Goal: Information Seeking & Learning: Get advice/opinions

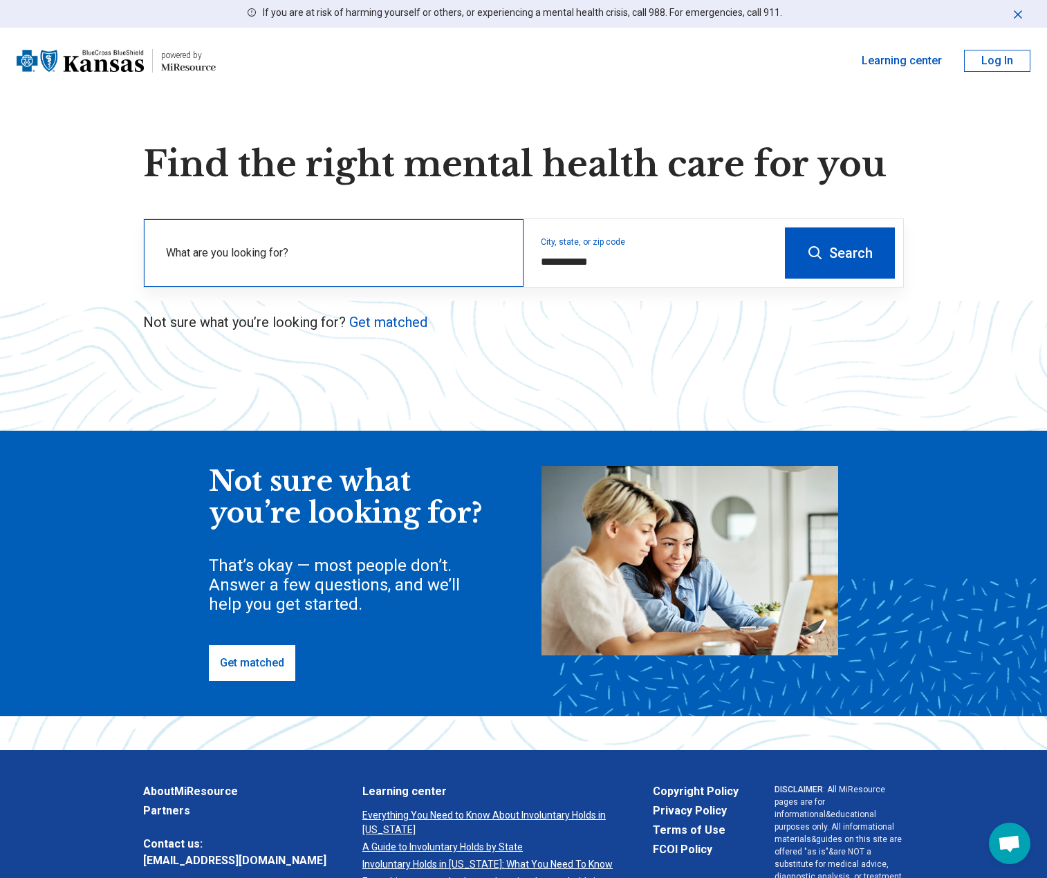
click at [238, 252] on label "What are you looking for?" at bounding box center [336, 253] width 341 height 17
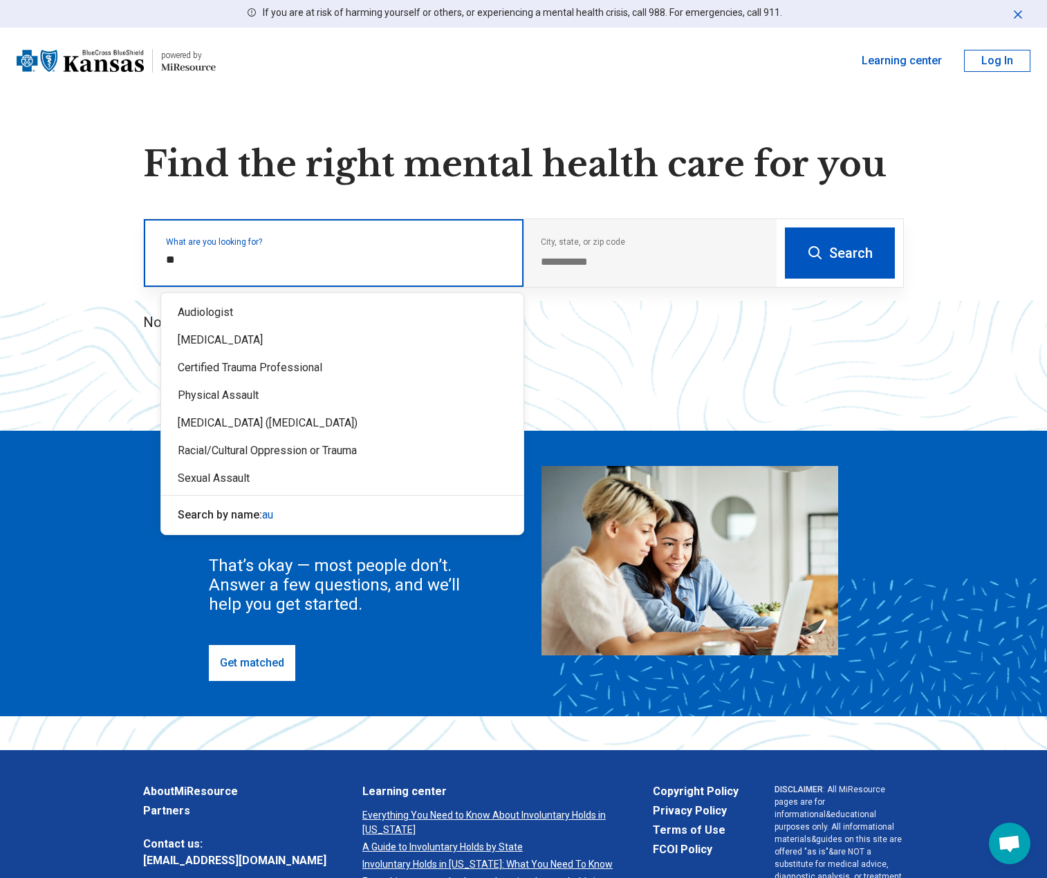
type input "***"
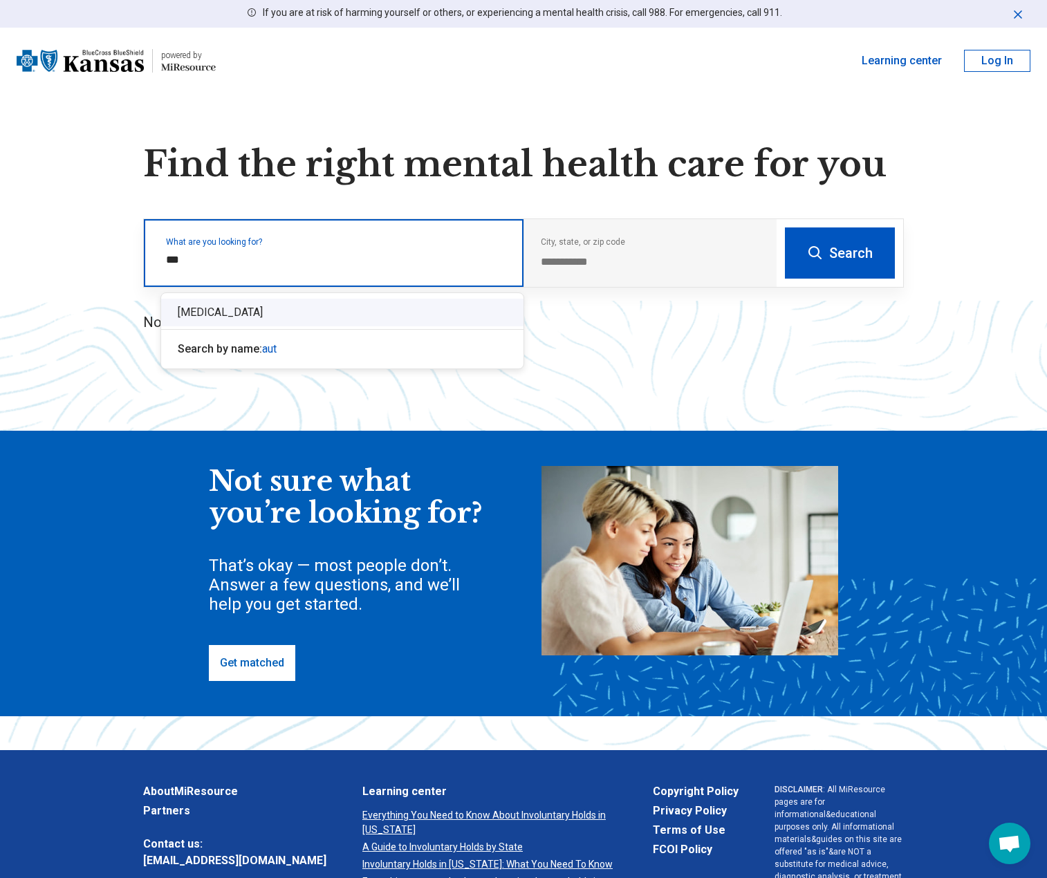
drag, startPoint x: 223, startPoint y: 328, endPoint x: 220, endPoint y: 321, distance: 7.1
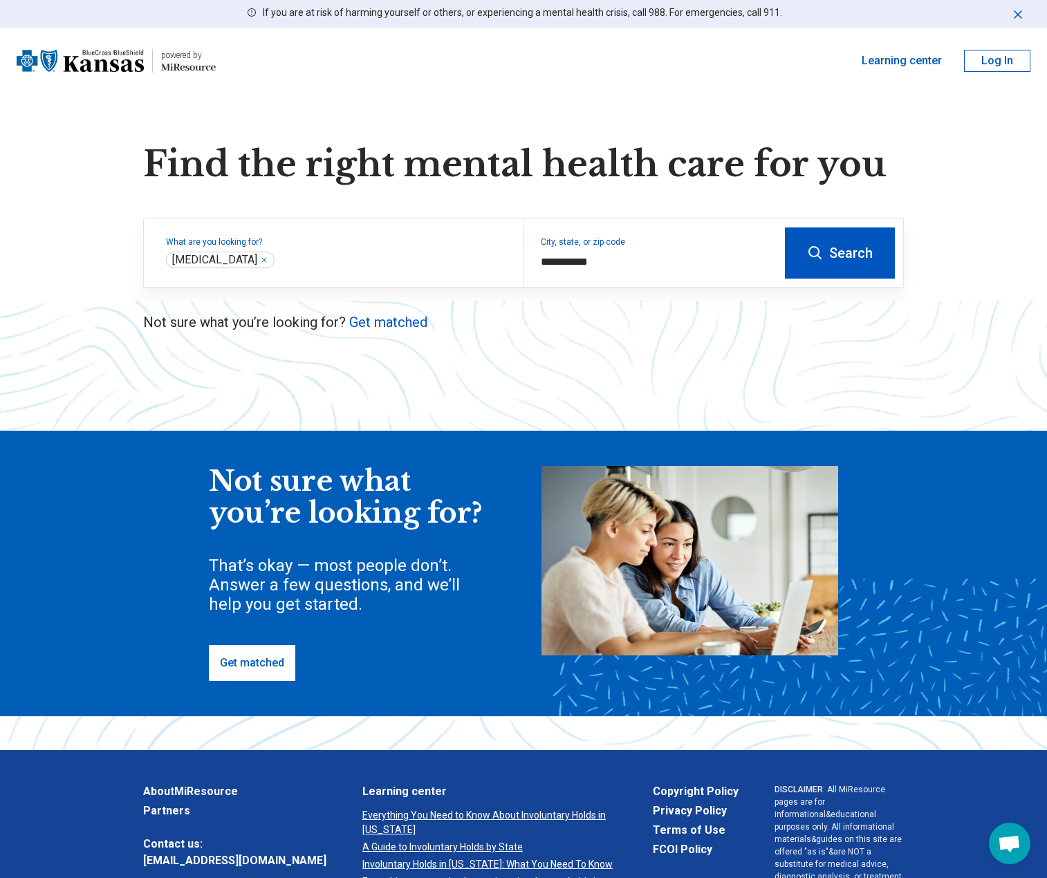
click at [875, 270] on button "Search" at bounding box center [840, 252] width 110 height 51
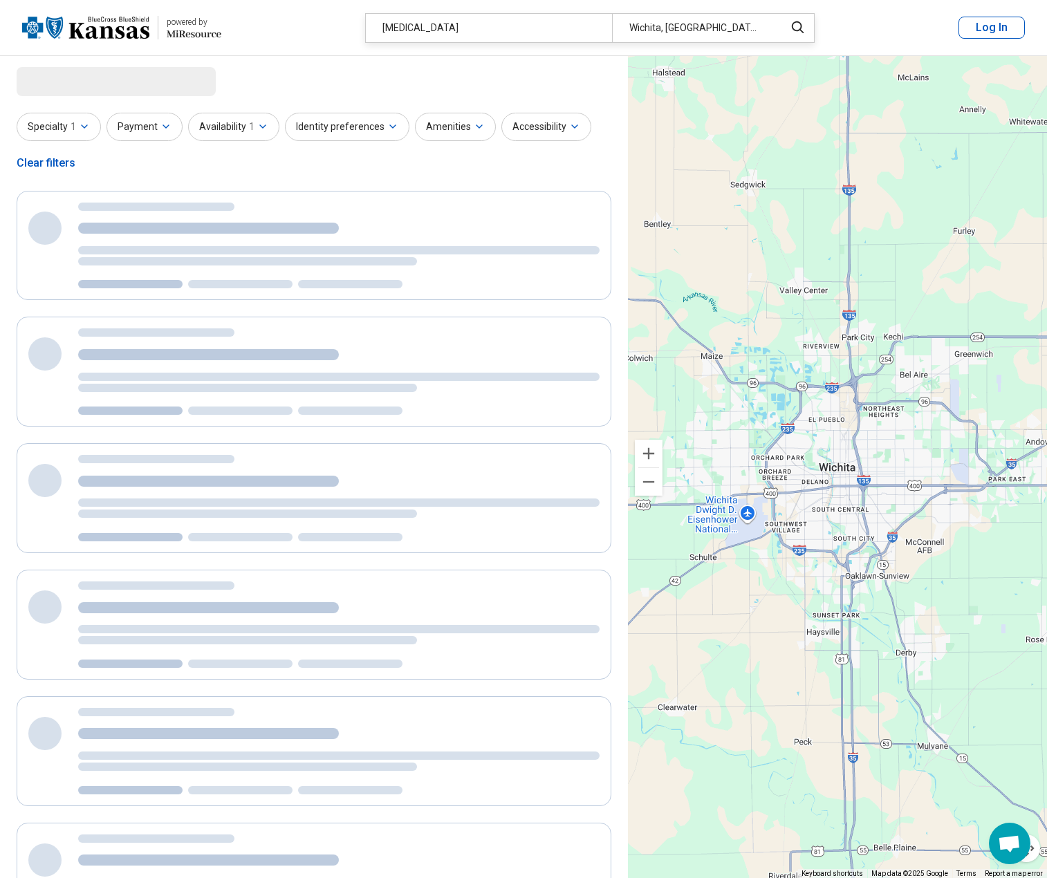
select select "***"
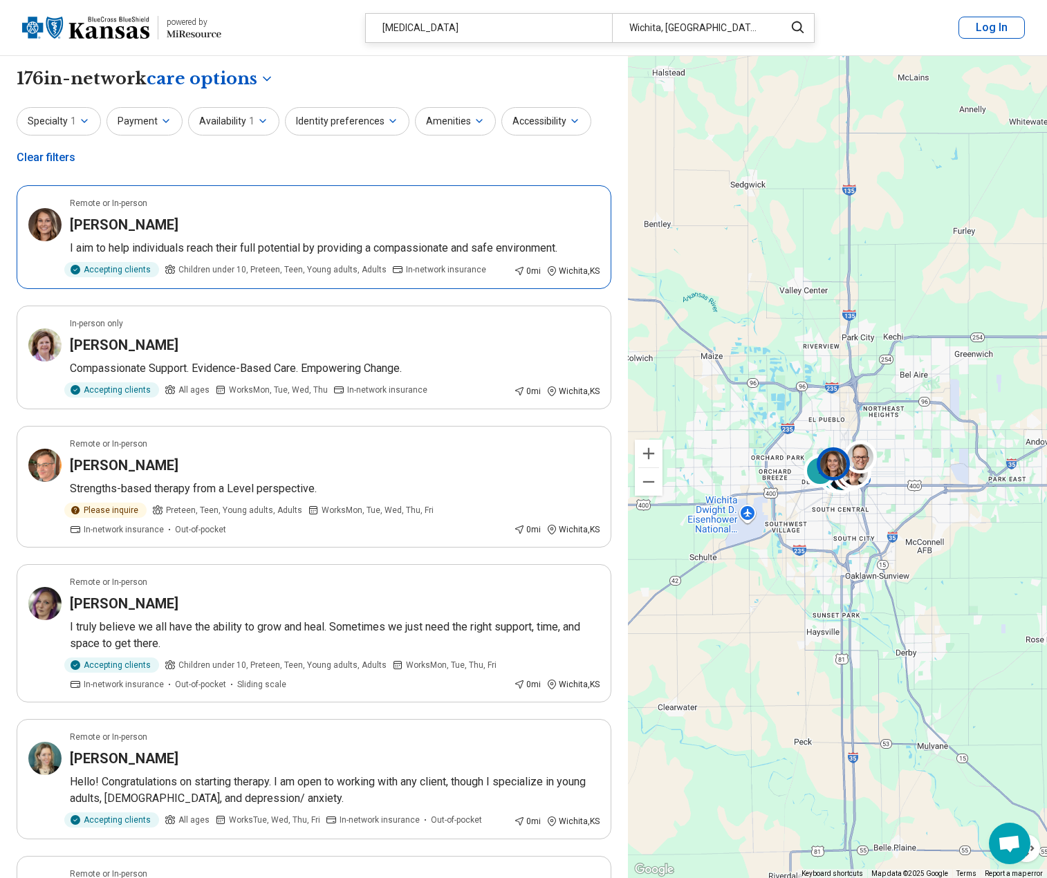
click at [398, 227] on div "Lyndi Stokes" at bounding box center [335, 224] width 530 height 19
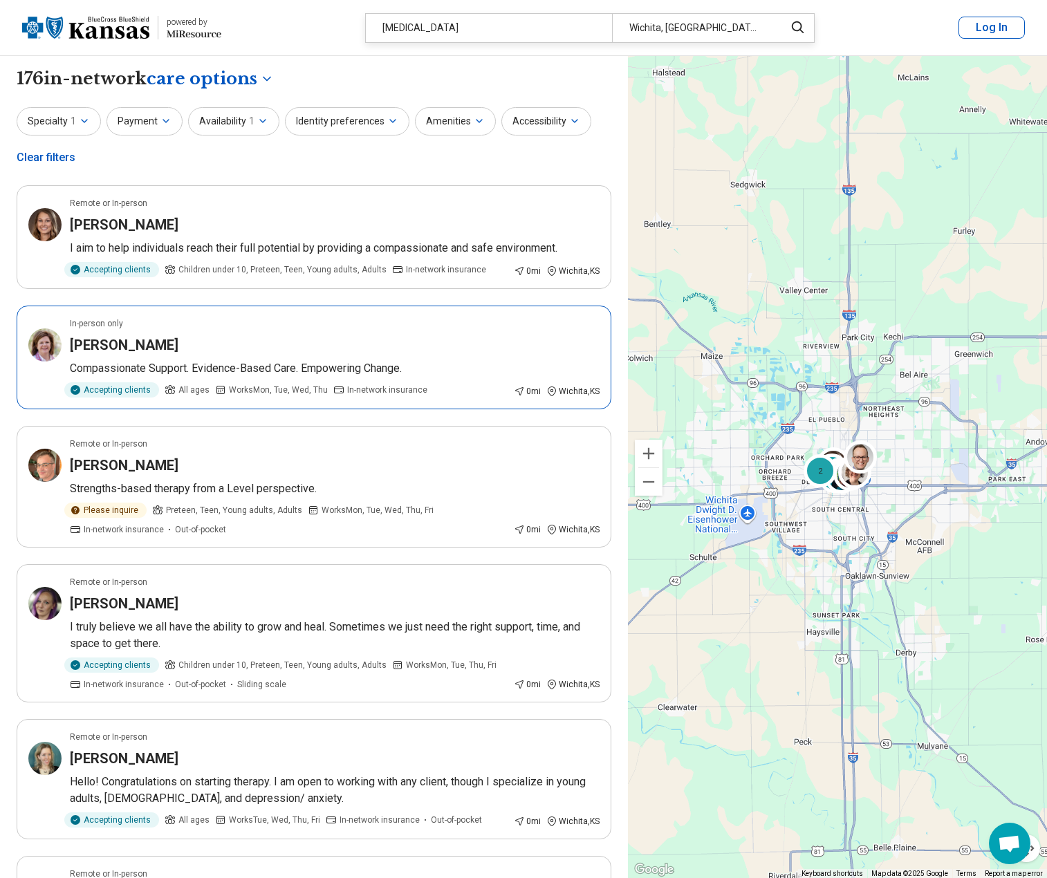
click at [279, 373] on p "Compassionate Support. Evidence-Based Care. Empowering Change." at bounding box center [335, 368] width 530 height 17
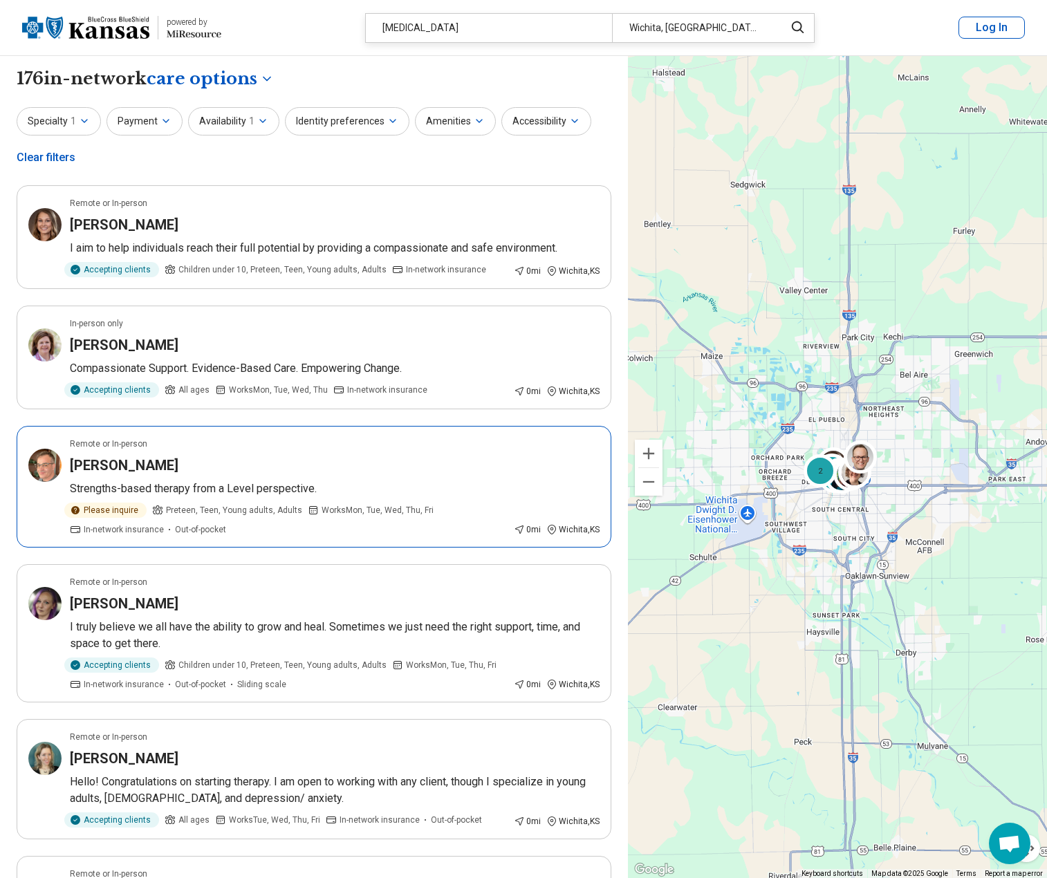
click at [382, 465] on div "Shane McCurdy" at bounding box center [335, 465] width 530 height 19
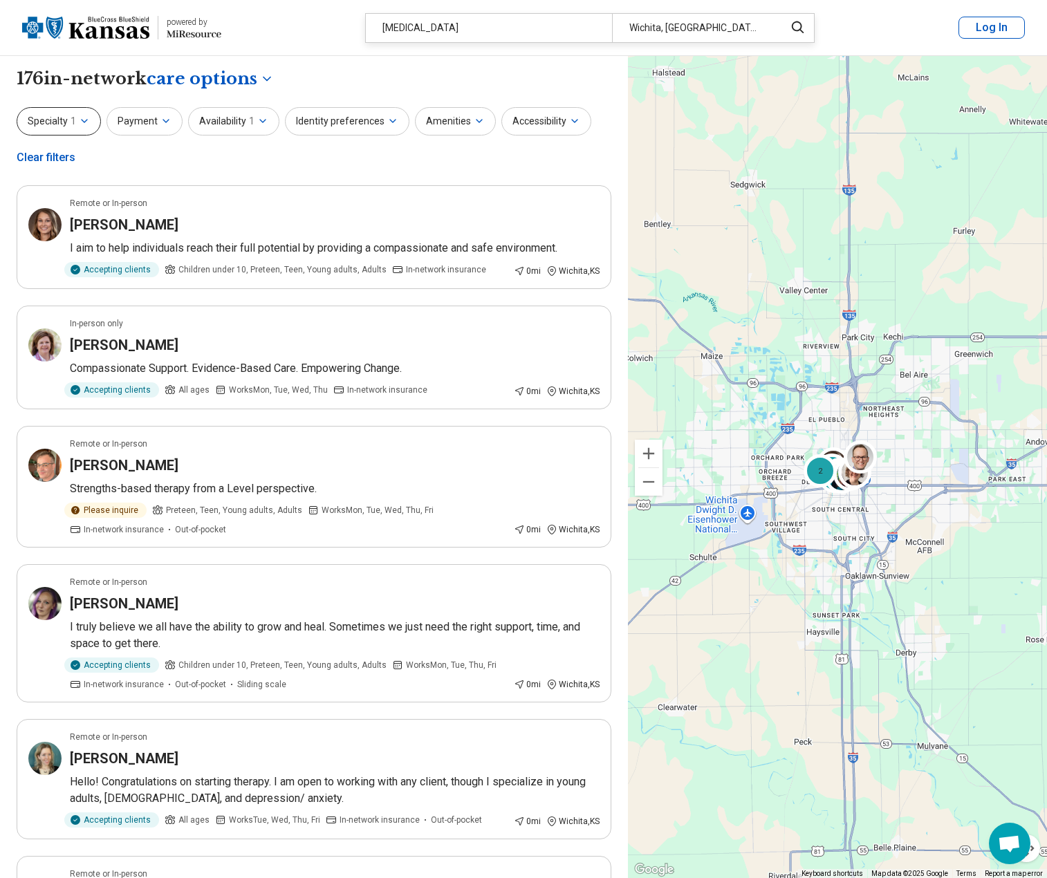
click at [75, 124] on button "Specialty 1" at bounding box center [59, 121] width 84 height 28
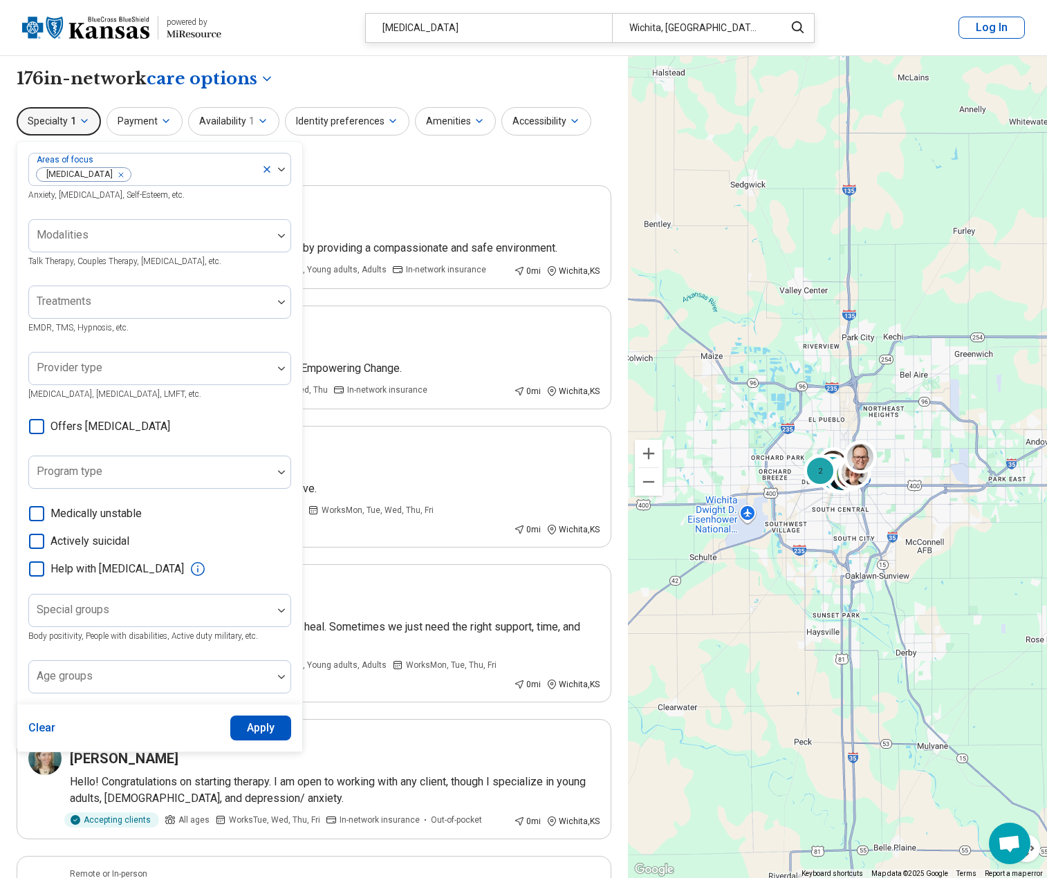
click at [75, 124] on button "Specialty 1" at bounding box center [59, 121] width 84 height 28
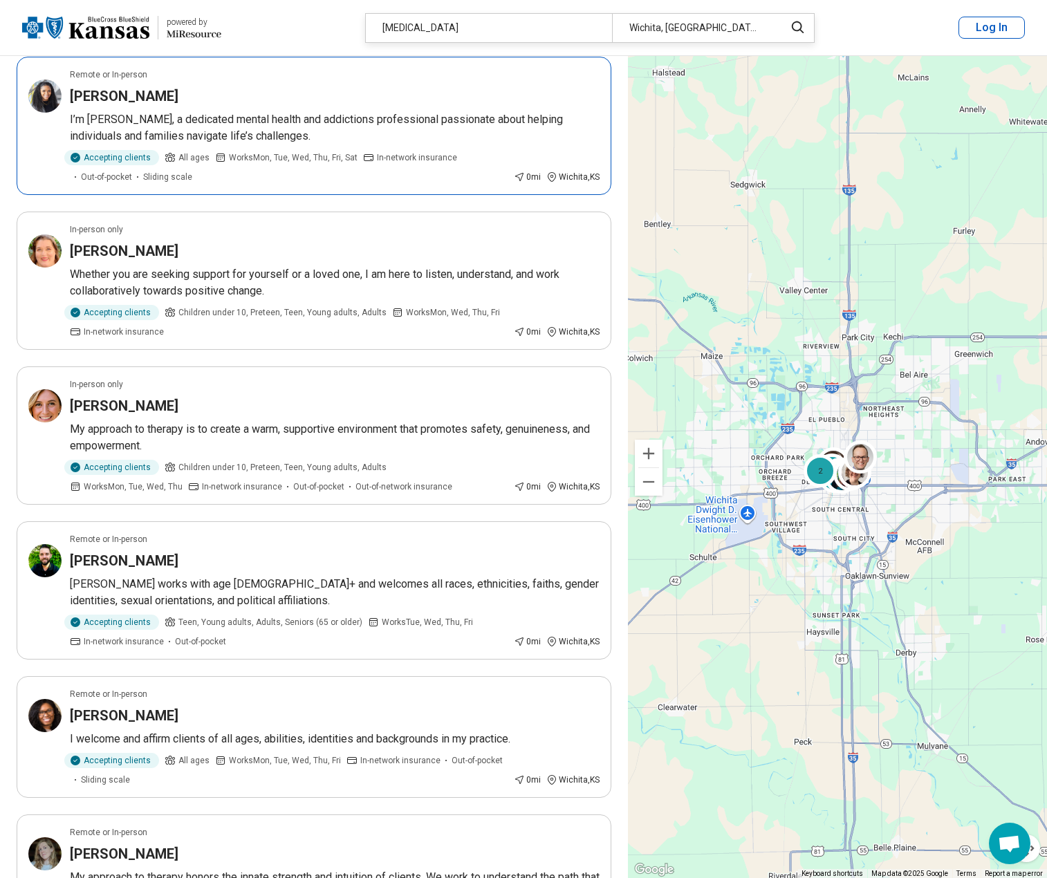
scroll to position [968, 0]
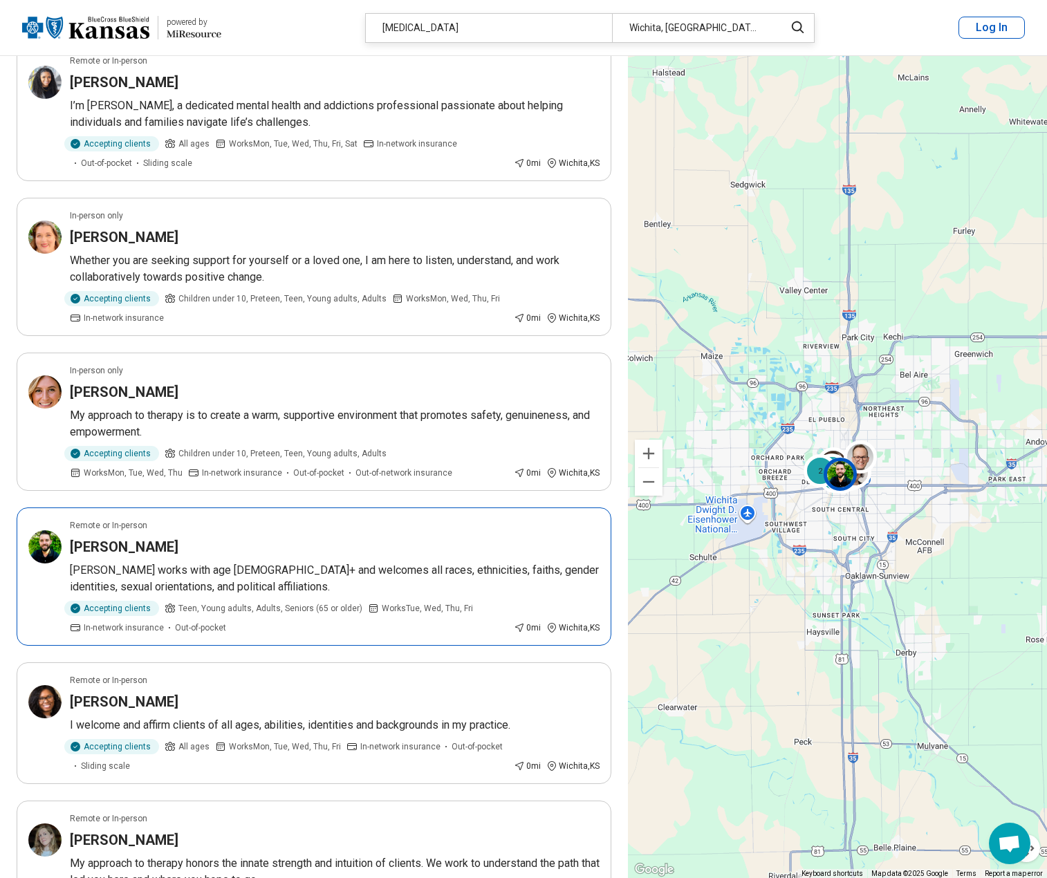
click at [311, 564] on p "Travis works with age 13+ and welcomes all races, ethnicities, faiths, gender i…" at bounding box center [335, 578] width 530 height 33
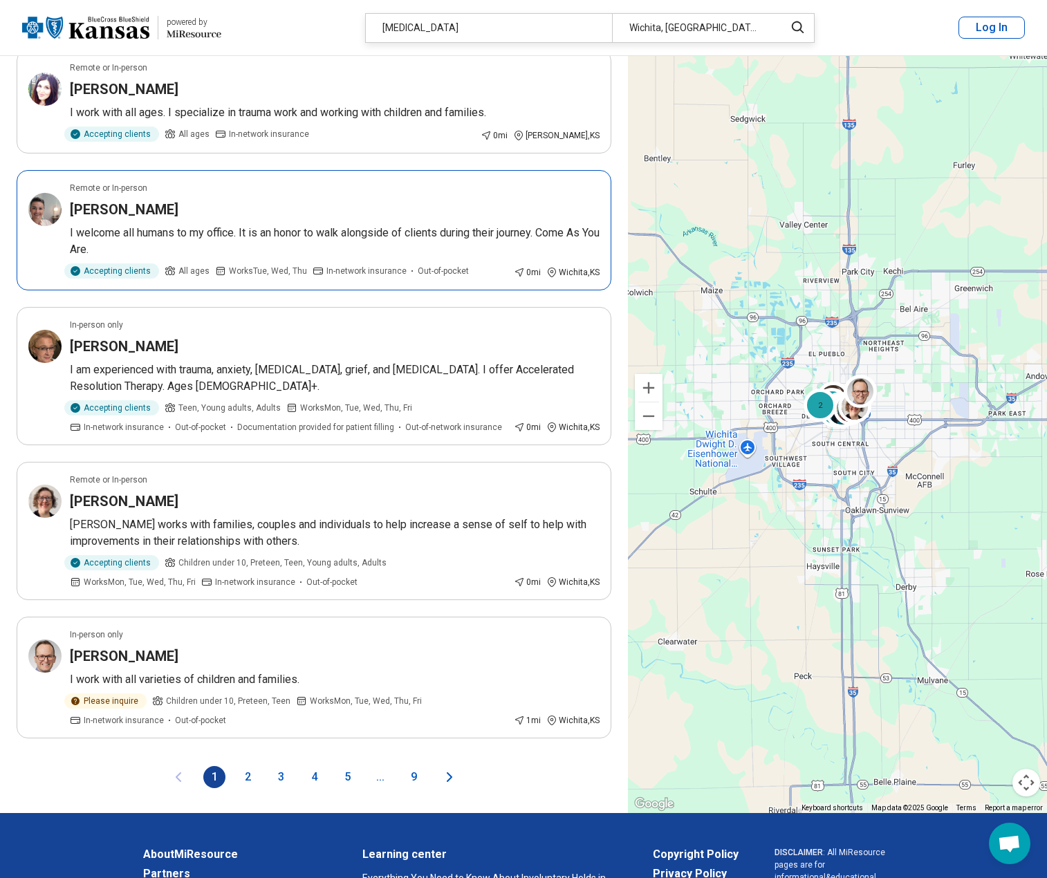
scroll to position [2351, 0]
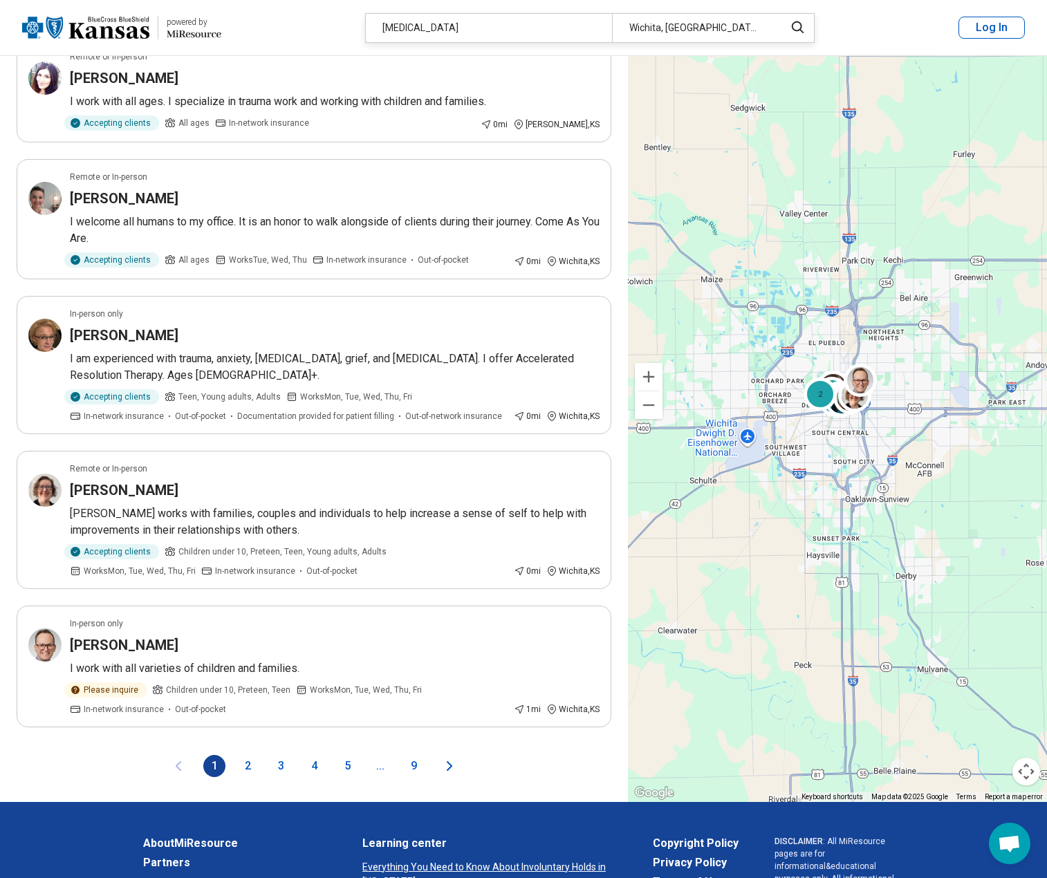
click at [240, 769] on button "2" at bounding box center [247, 766] width 22 height 22
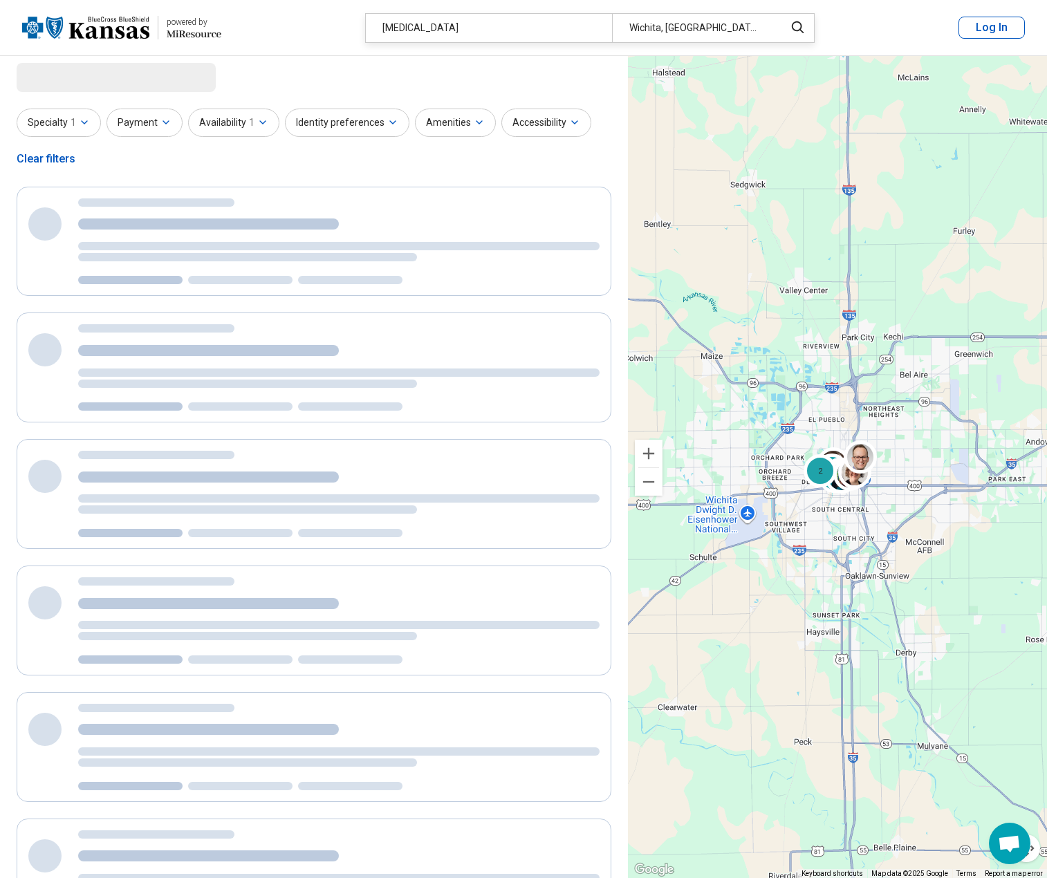
scroll to position [0, 0]
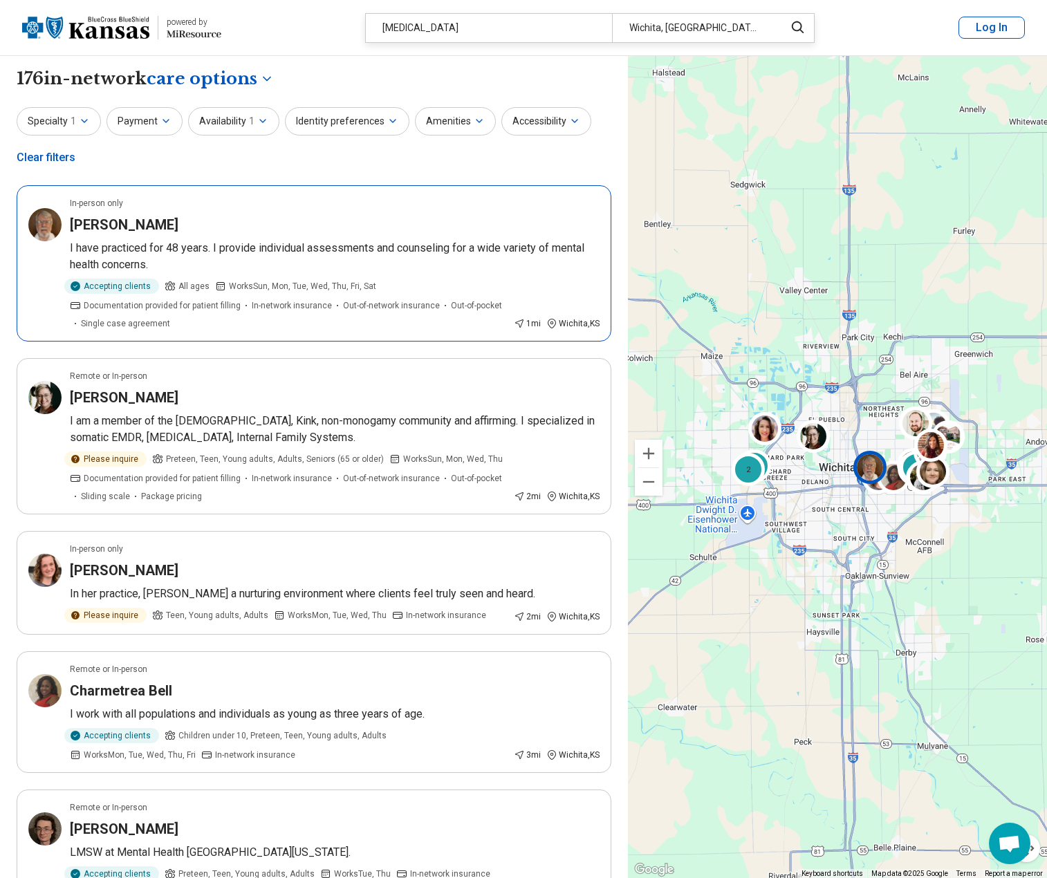
click at [341, 261] on p "I have practiced for 48 years. I provide individual assessments and counseling …" at bounding box center [335, 256] width 530 height 33
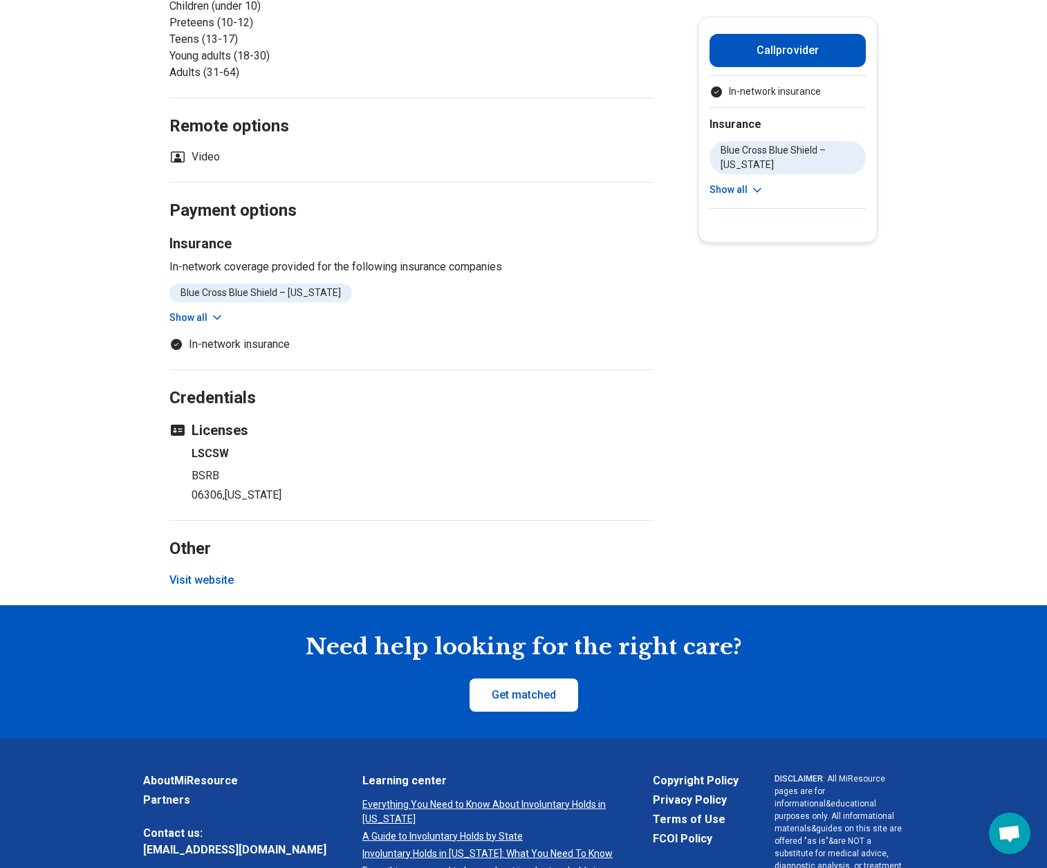
scroll to position [346, 0]
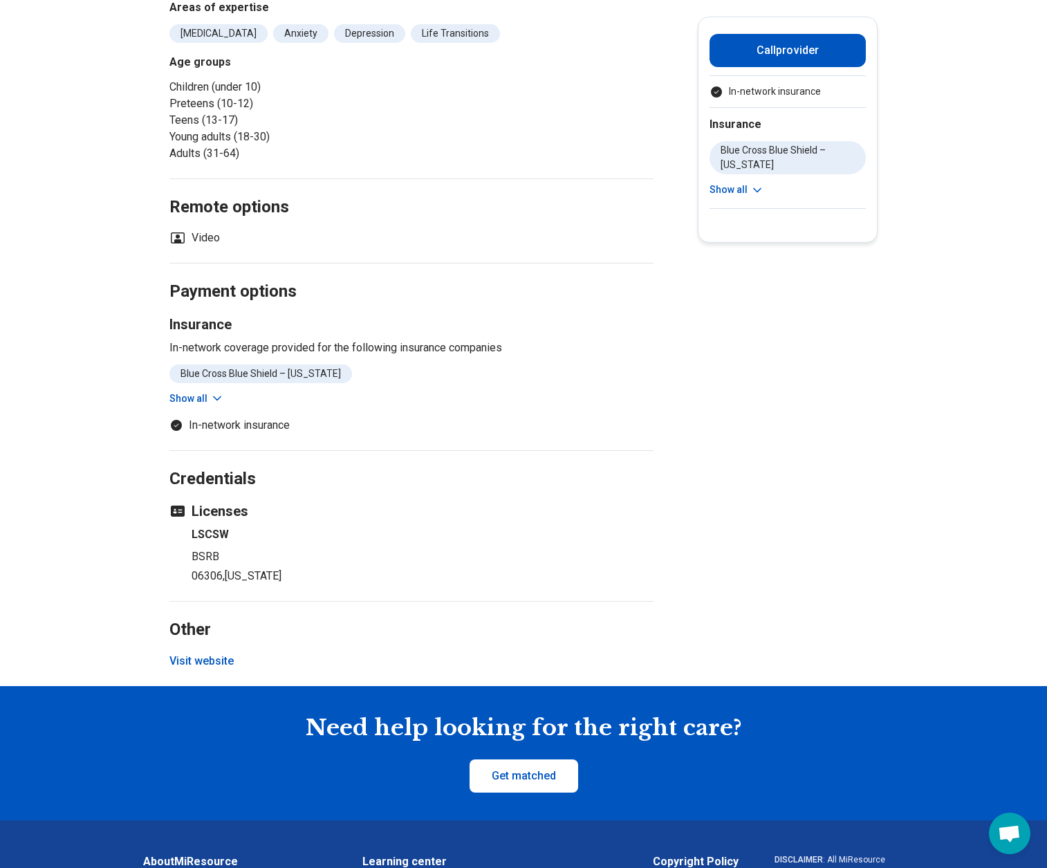
click at [163, 680] on main "Lyndi Stokes Licensed Master Social Worker (LMSW) Accepting clients Updated 7 d…" at bounding box center [523, 198] width 1047 height 976
click at [211, 660] on button "Visit website" at bounding box center [201, 661] width 64 height 17
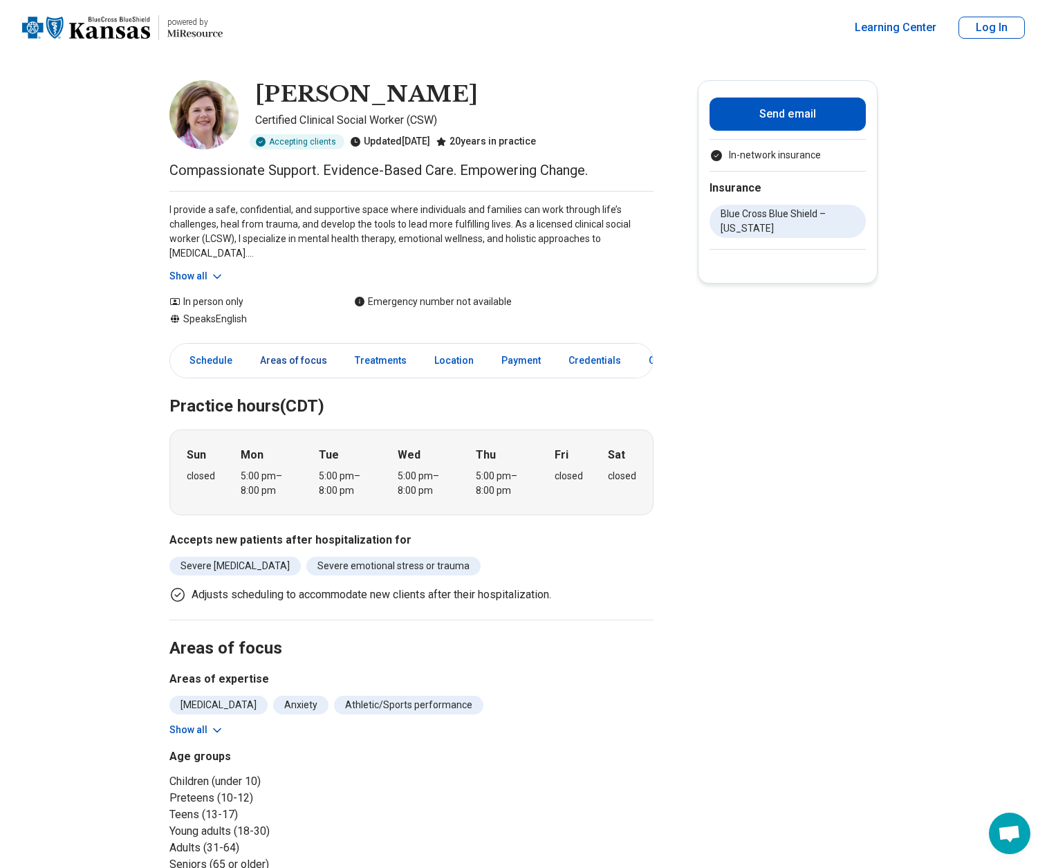
click at [297, 362] on link "Areas of focus" at bounding box center [294, 360] width 84 height 28
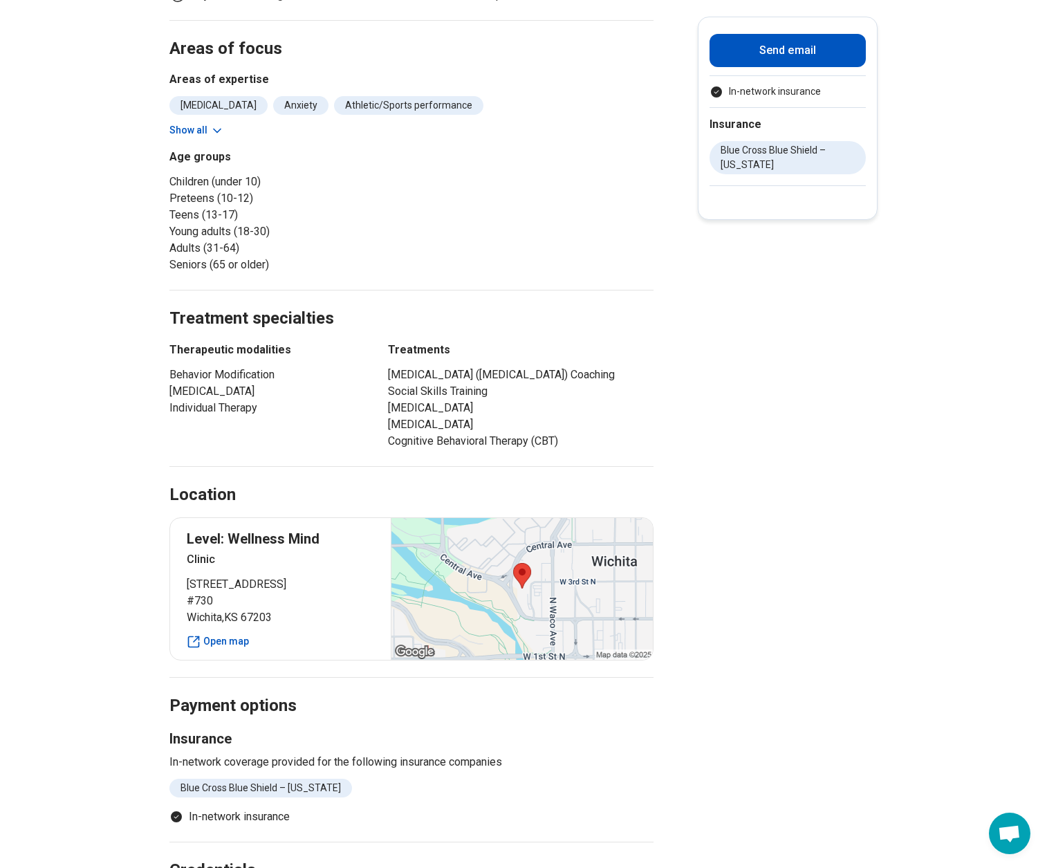
scroll to position [604, 0]
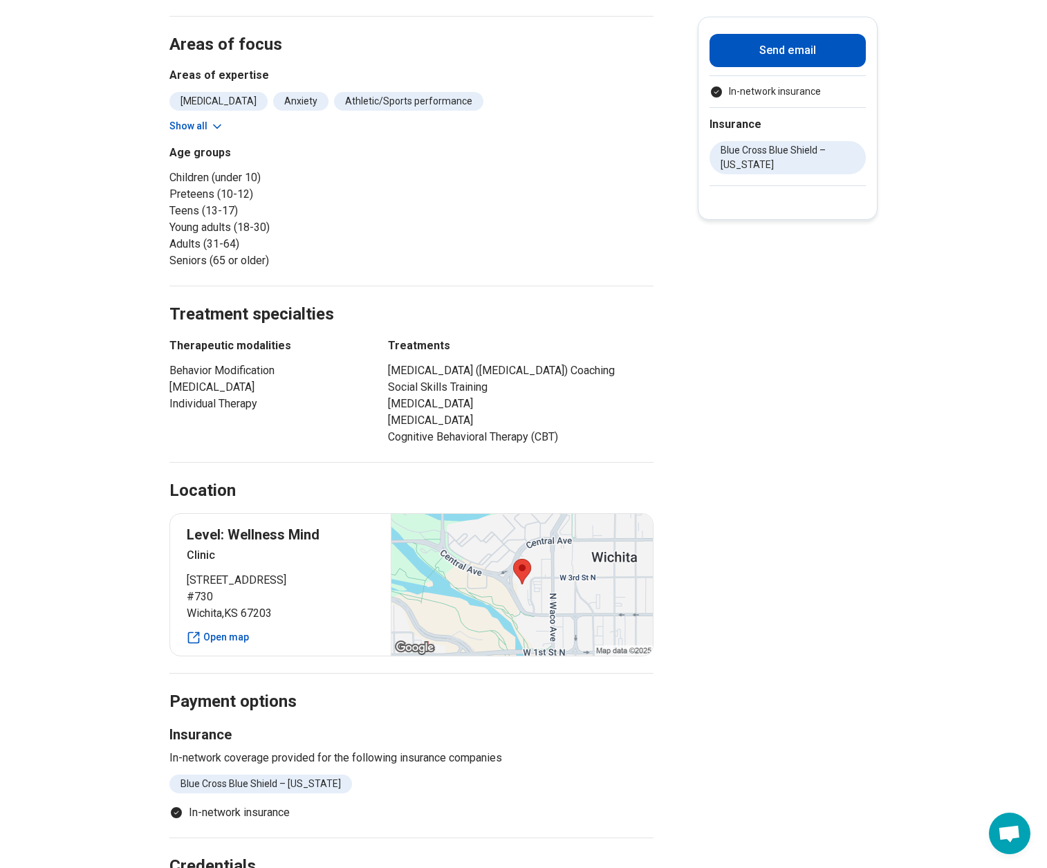
click at [203, 124] on button "Show all" at bounding box center [196, 126] width 55 height 15
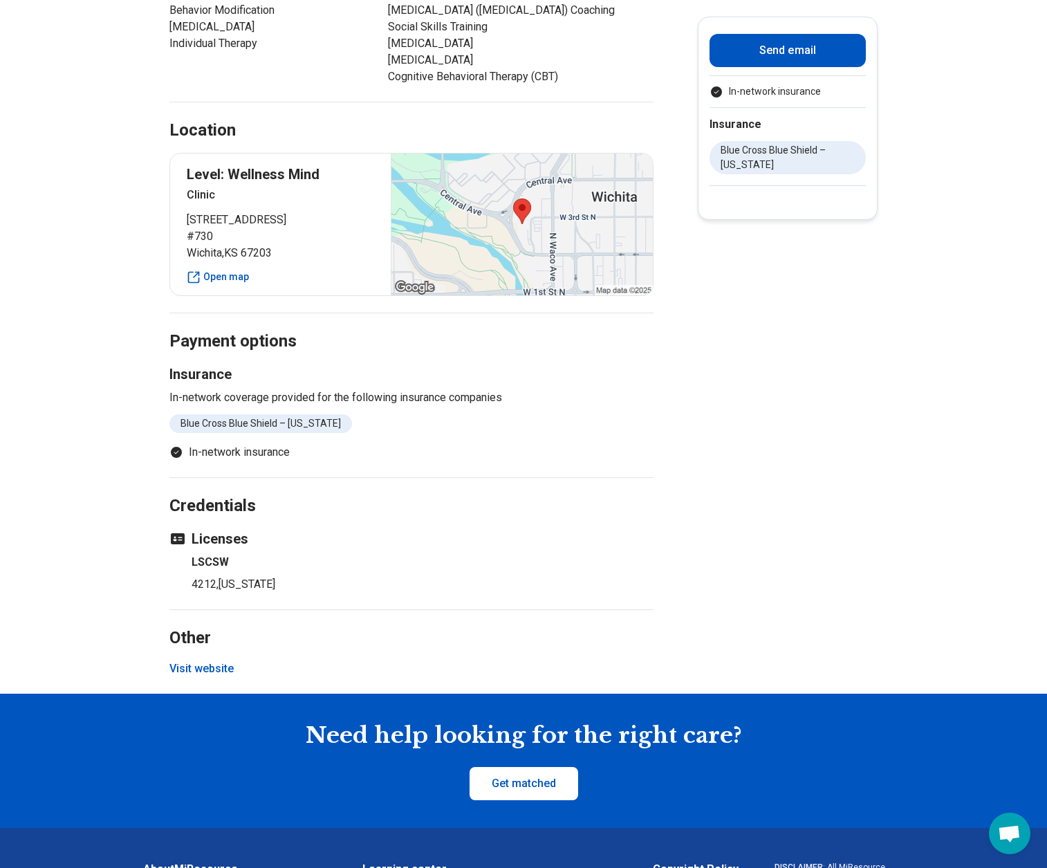
scroll to position [1088, 0]
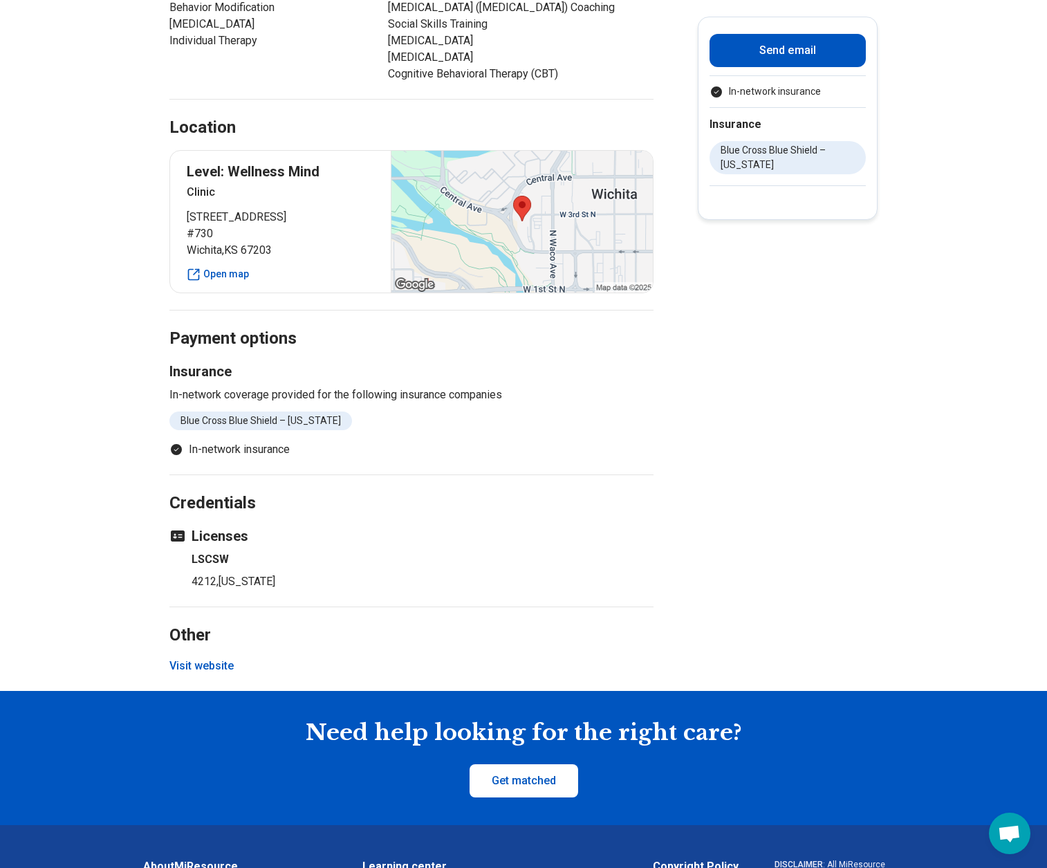
click at [214, 674] on button "Visit website" at bounding box center [201, 665] width 64 height 17
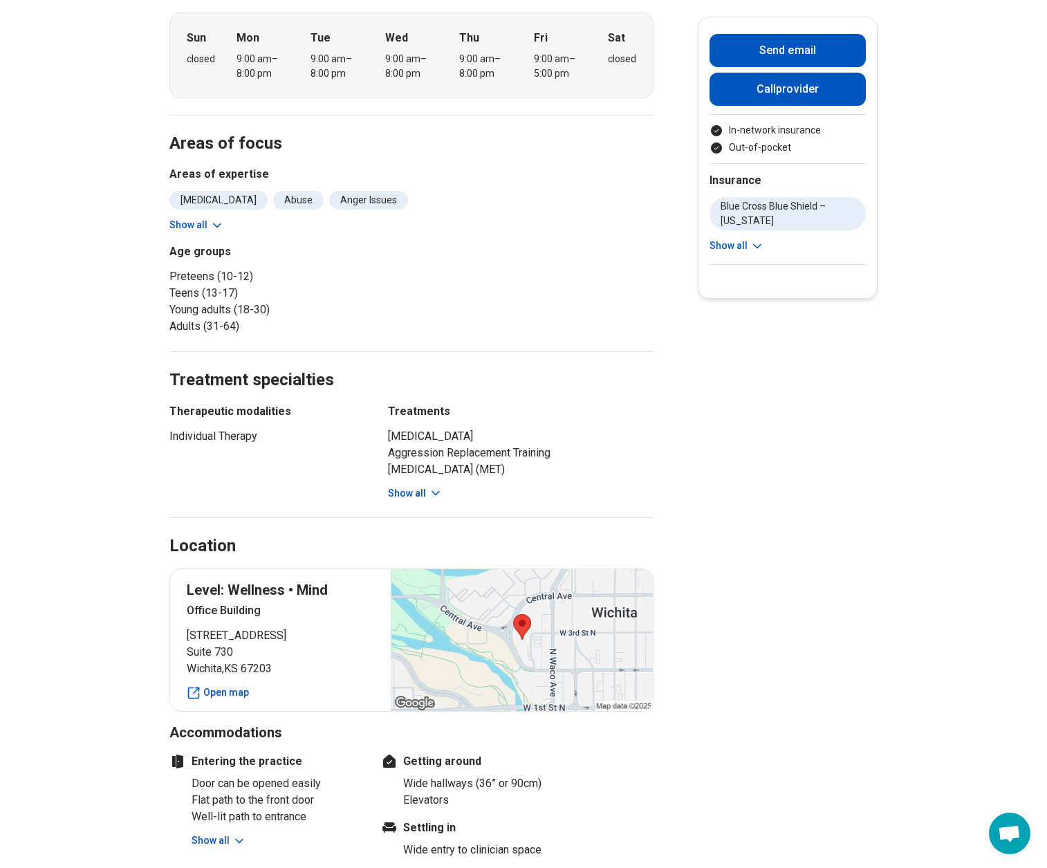
scroll to position [415, 0]
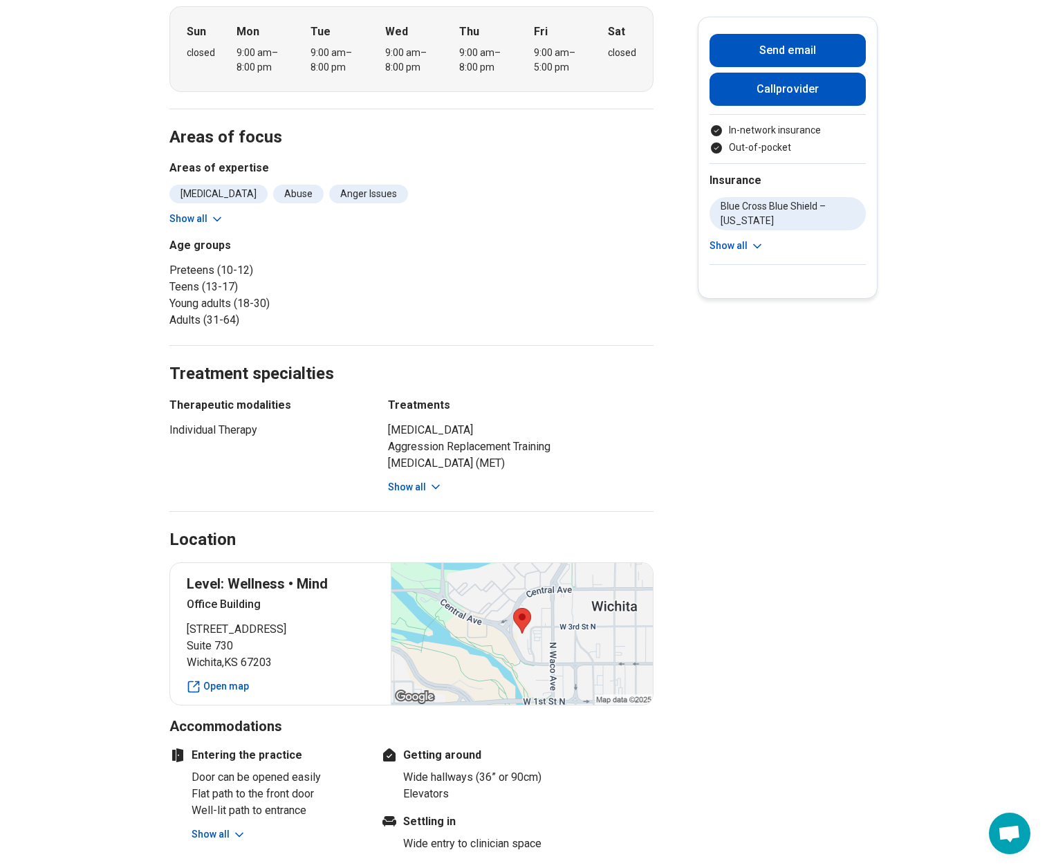
click at [407, 488] on button "Show all" at bounding box center [415, 487] width 55 height 15
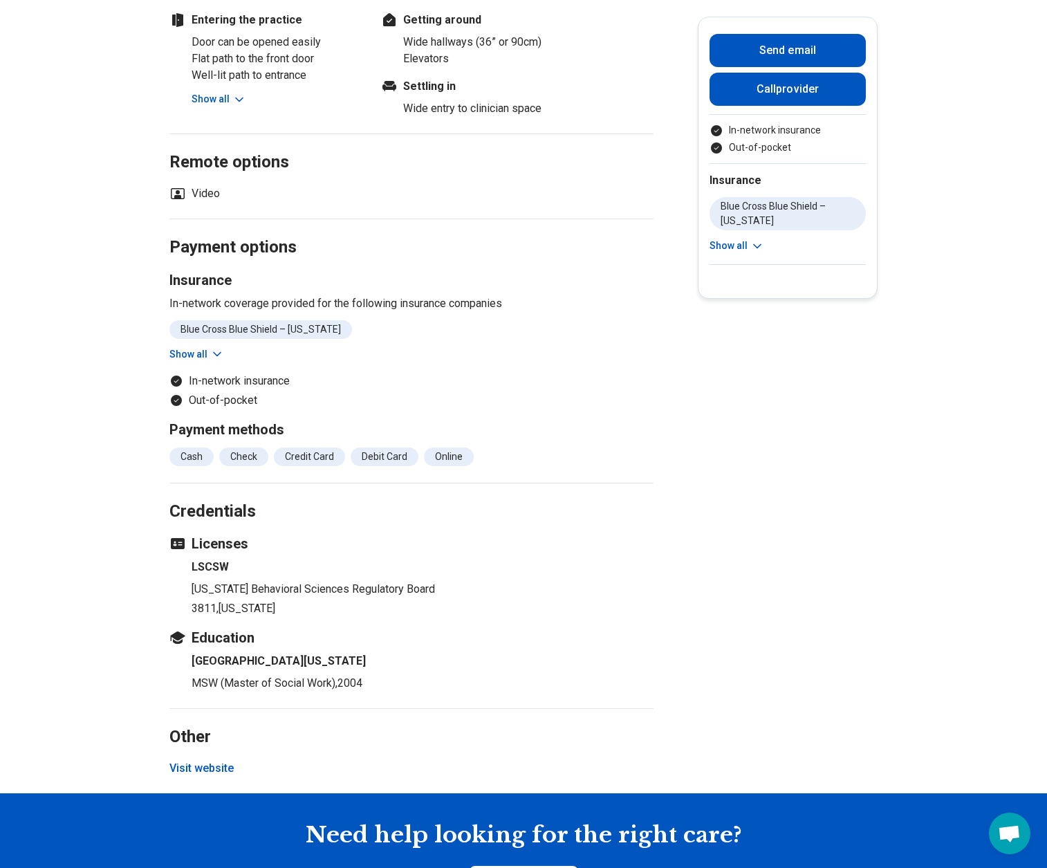
scroll to position [1383, 0]
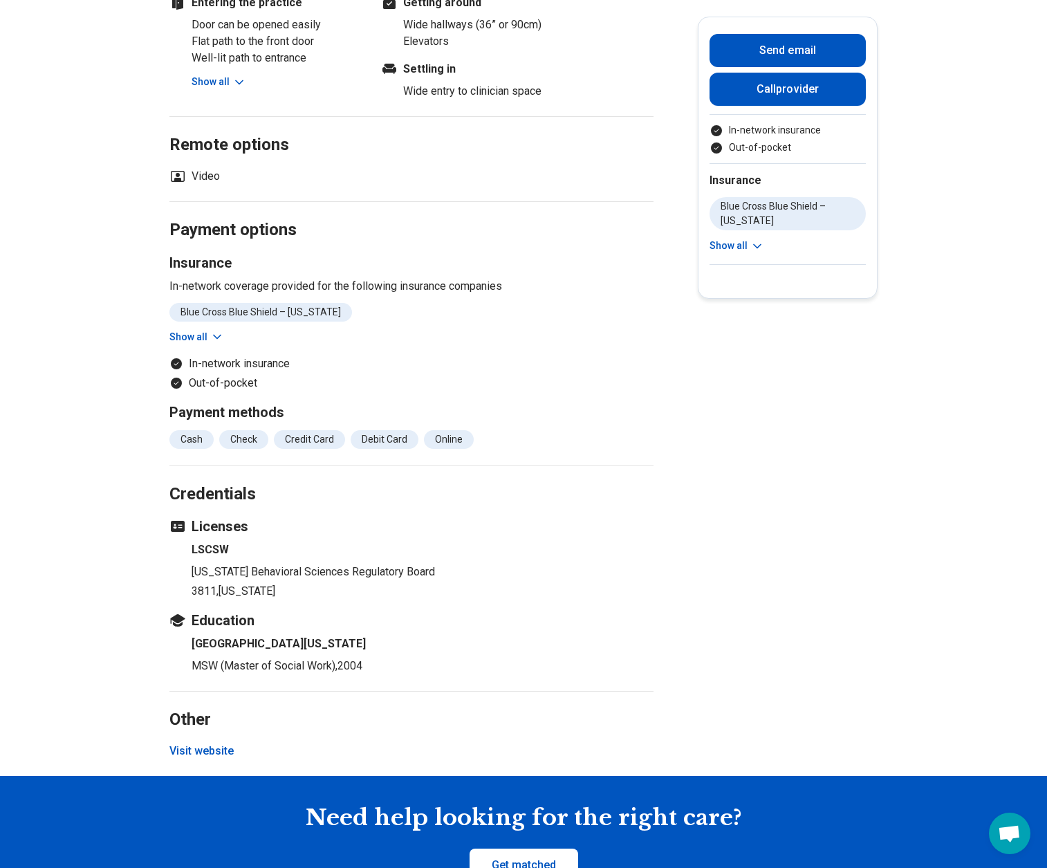
click at [200, 748] on button "Visit website" at bounding box center [201, 751] width 64 height 17
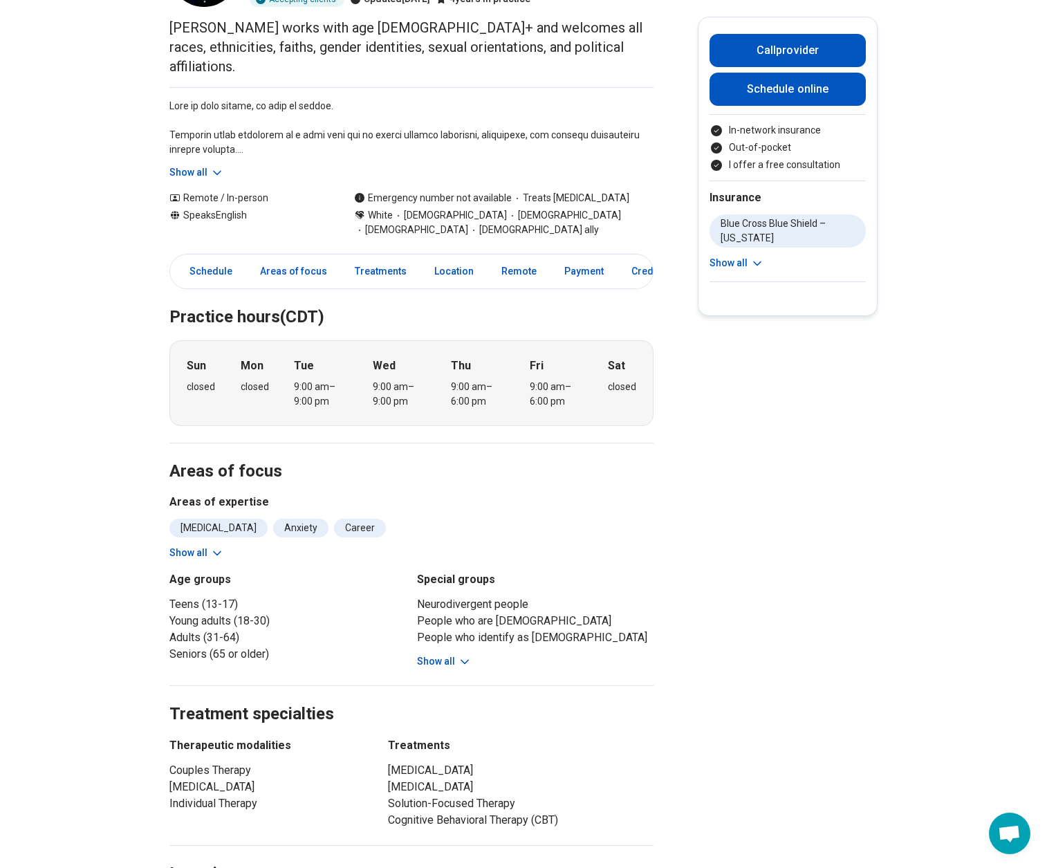
scroll to position [207, 0]
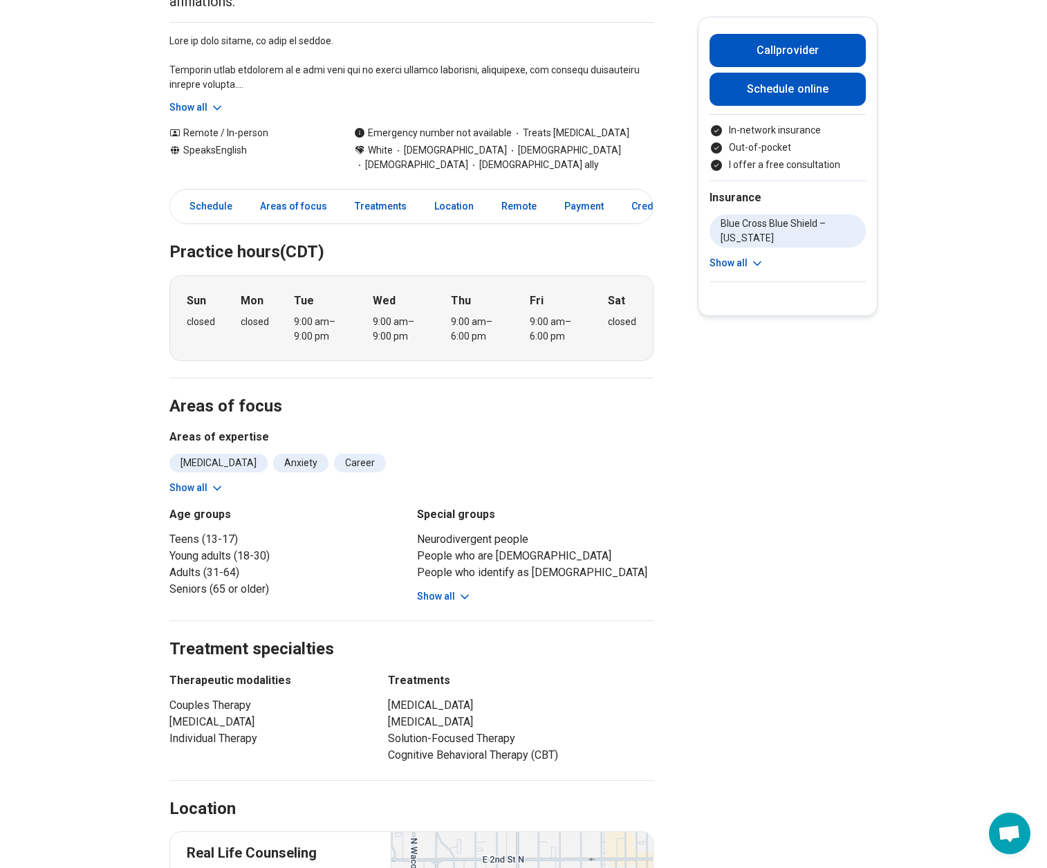
click at [440, 589] on button "Show all" at bounding box center [444, 596] width 55 height 15
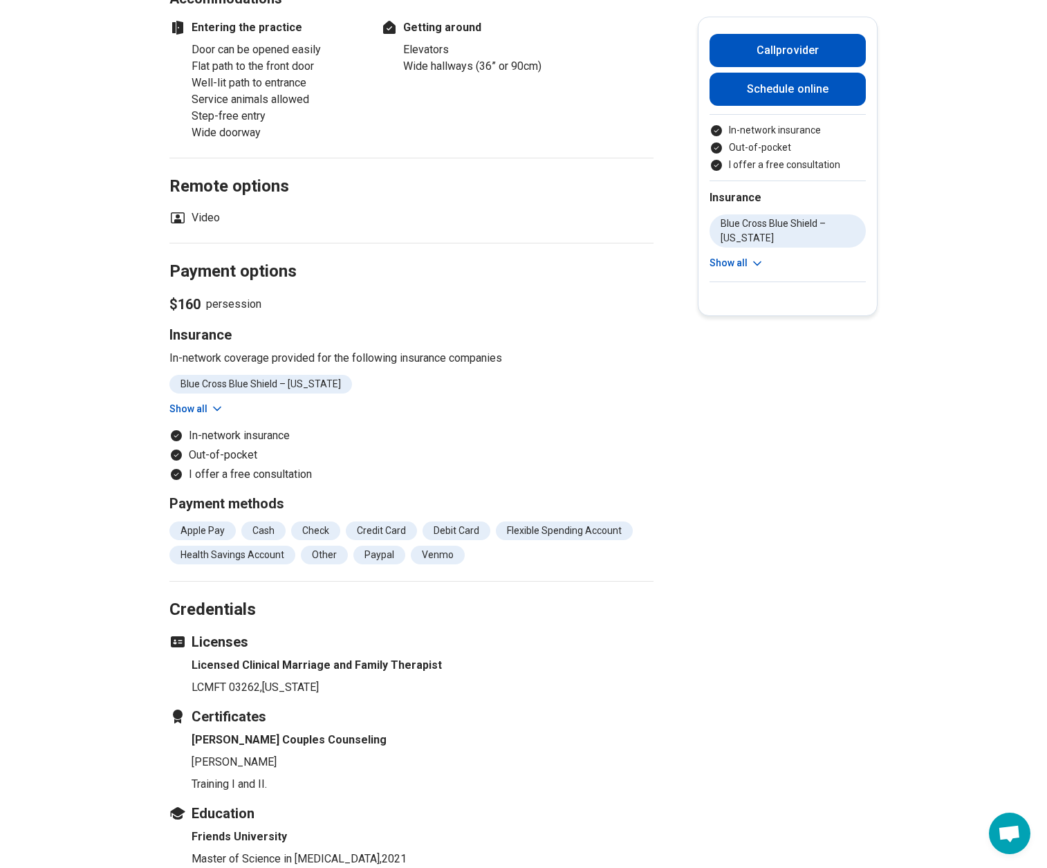
scroll to position [1452, 0]
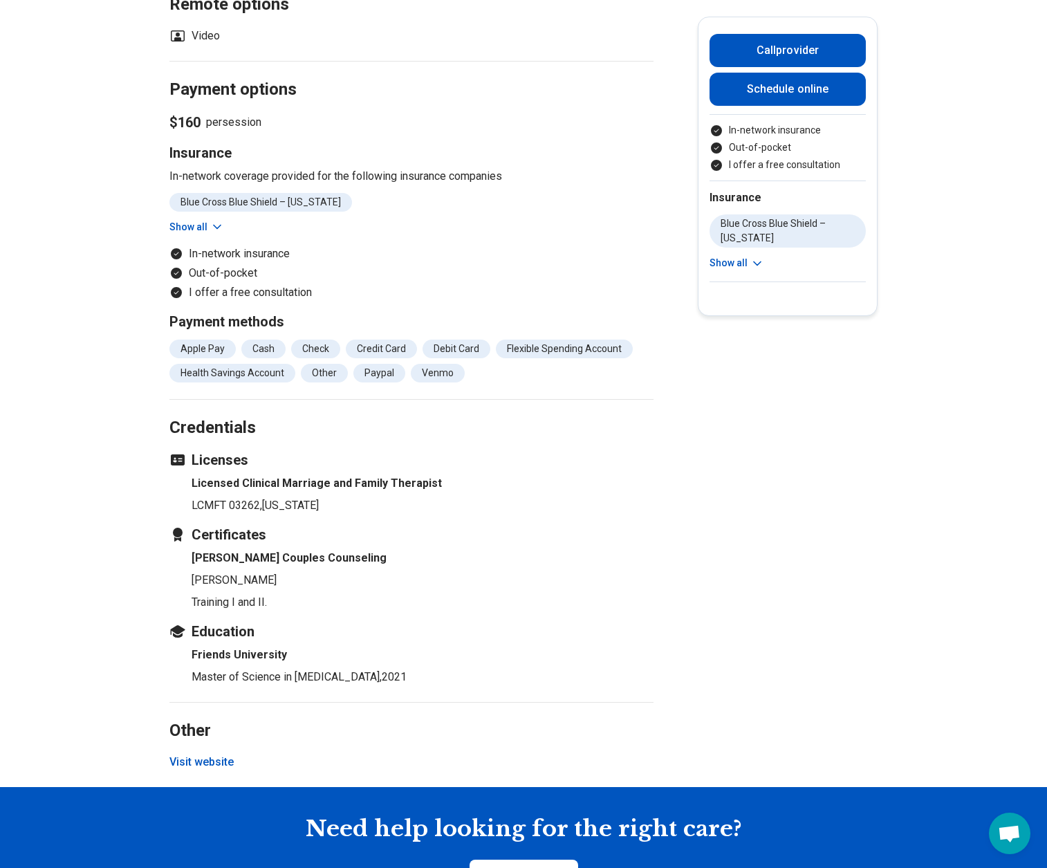
click at [214, 754] on button "Visit website" at bounding box center [201, 762] width 64 height 17
